Goal: Task Accomplishment & Management: Manage account settings

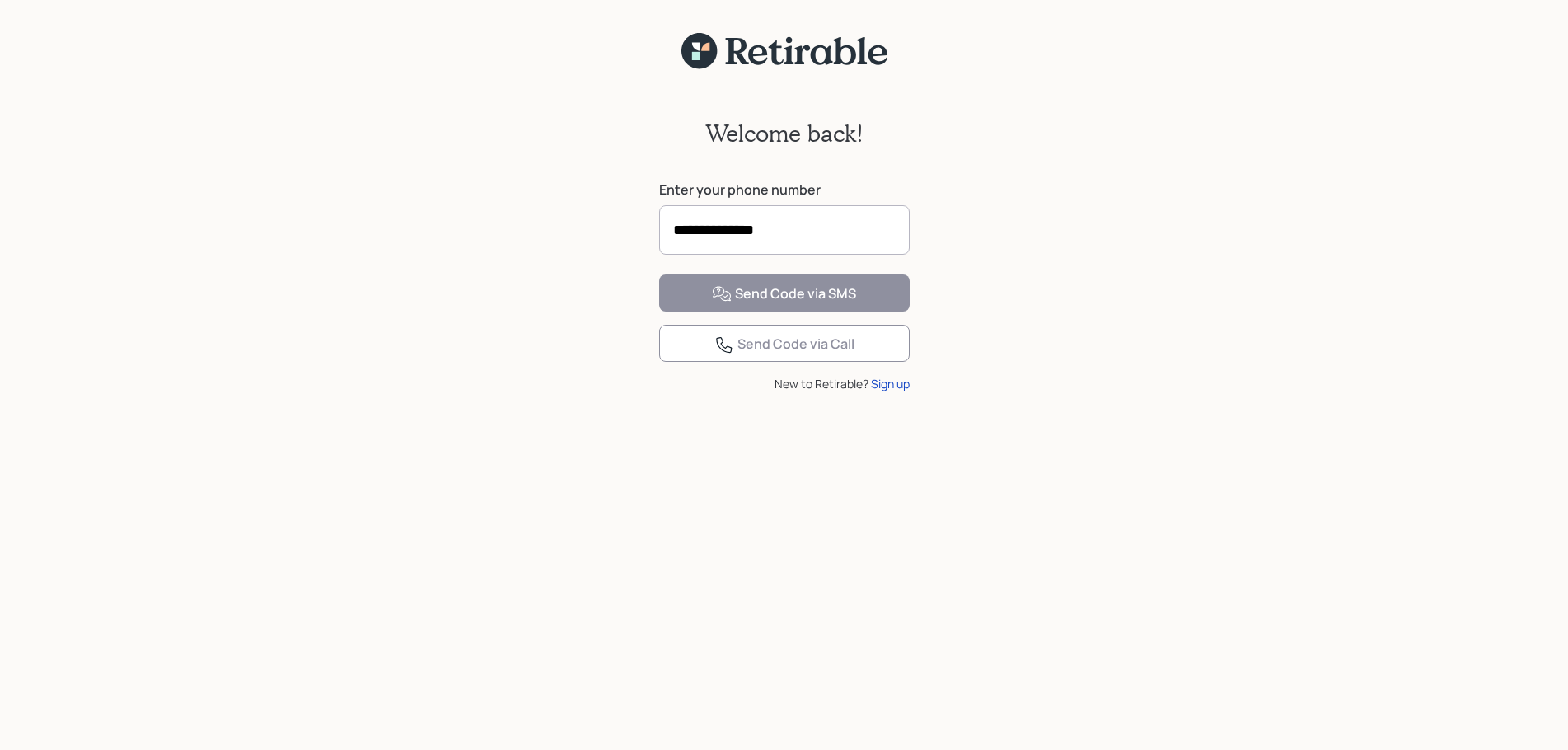
type input "**********"
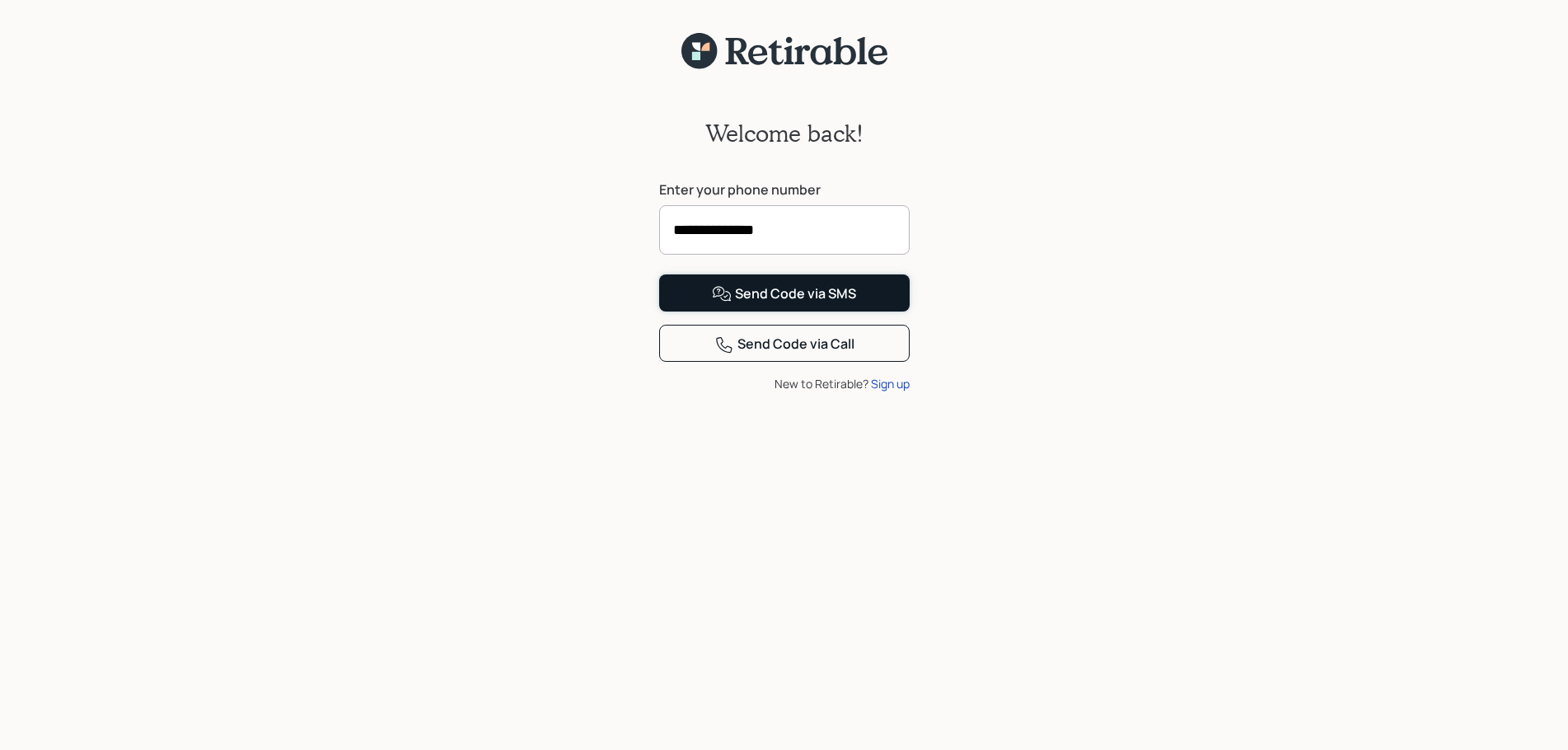
click at [805, 304] on div "Send Code via SMS" at bounding box center [784, 294] width 144 height 20
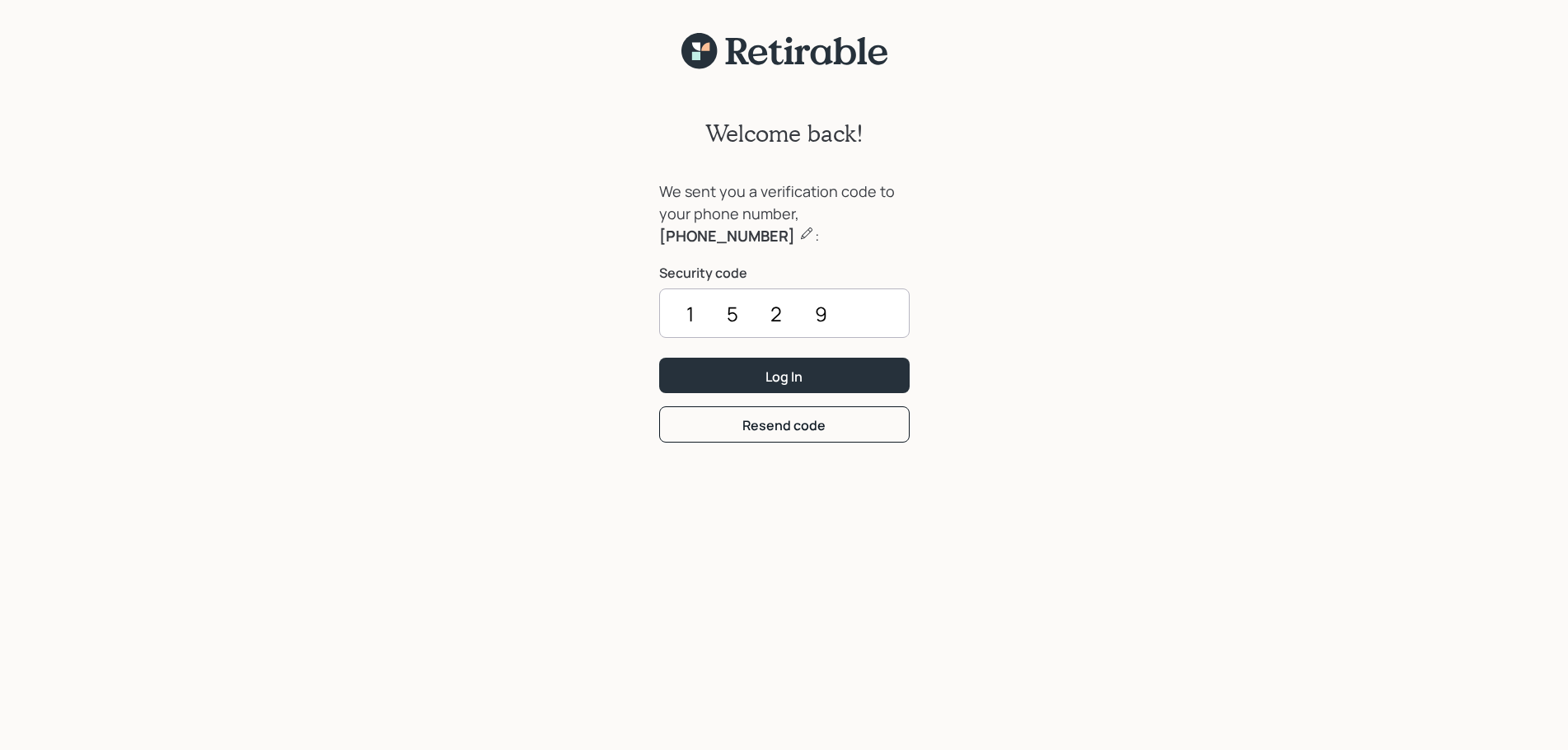
type input "1529"
click at [659, 358] on button "Log In" at bounding box center [784, 375] width 251 height 35
